Goal: Transaction & Acquisition: Purchase product/service

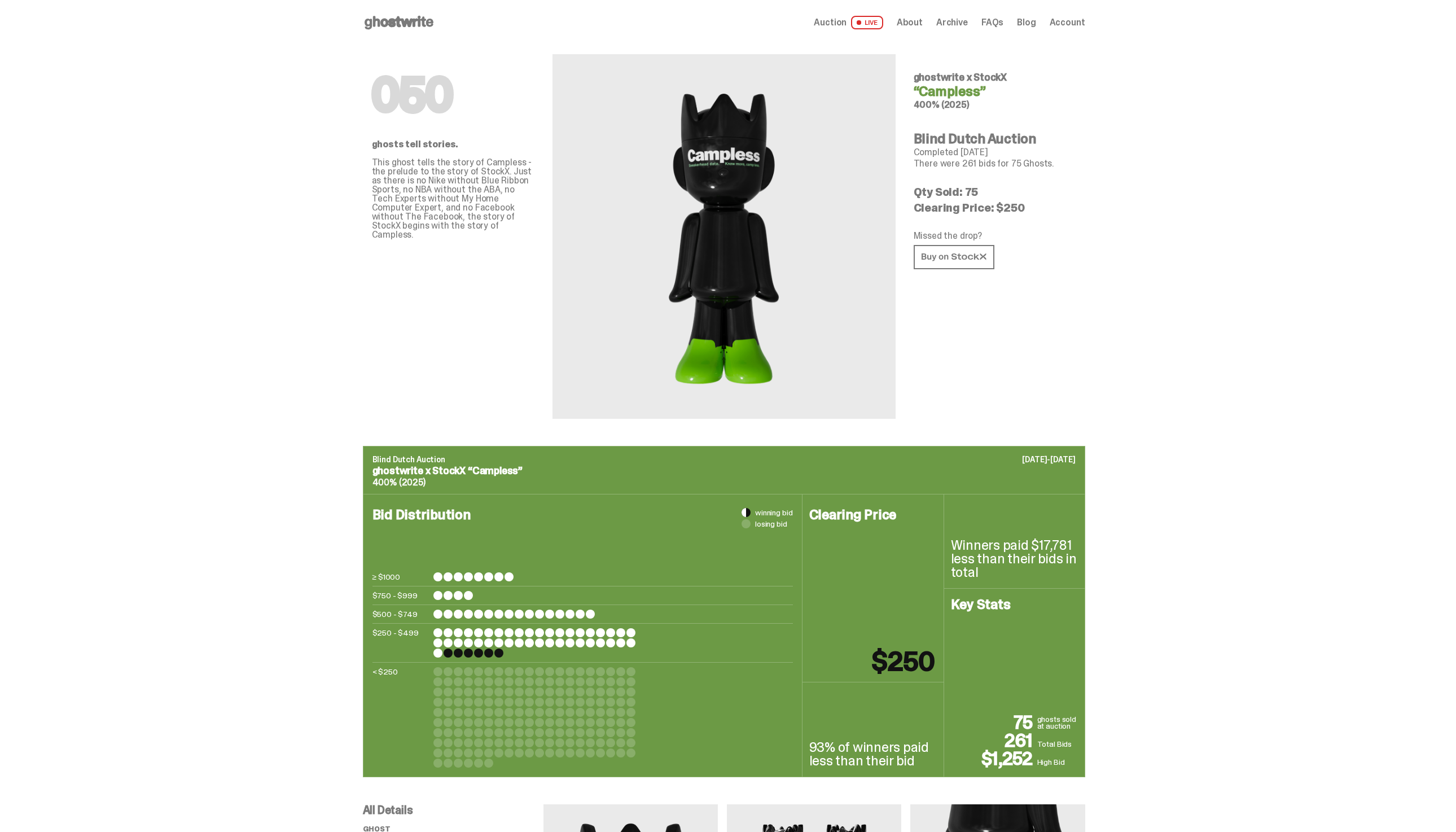
click at [420, 30] on icon at bounding box center [399, 23] width 72 height 18
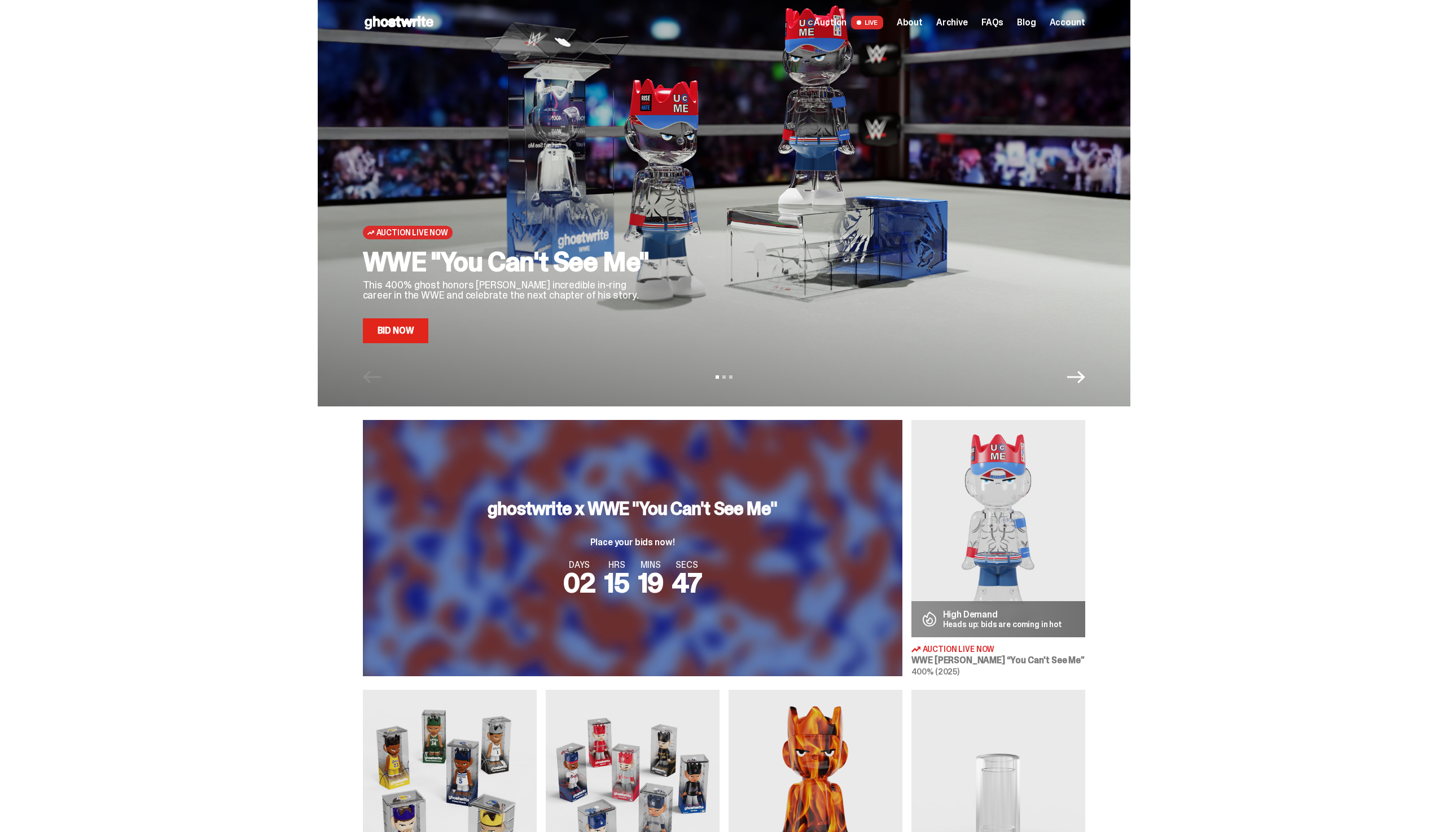
click at [403, 317] on div "WWE "You Can't See Me" This 400% ghost honors John Cena's incredible in-ring ca…" at bounding box center [509, 296] width 293 height 95
click at [403, 325] on link "Bid Now" at bounding box center [396, 330] width 66 height 25
